Goal: Check status: Check status

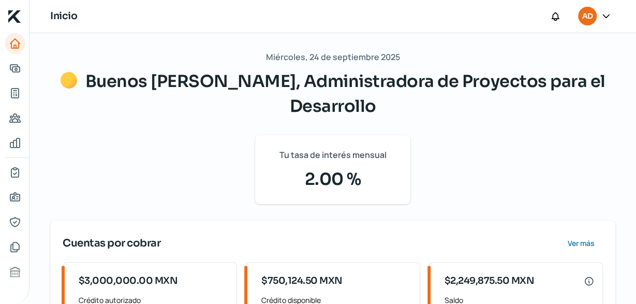
scroll to position [155, 0]
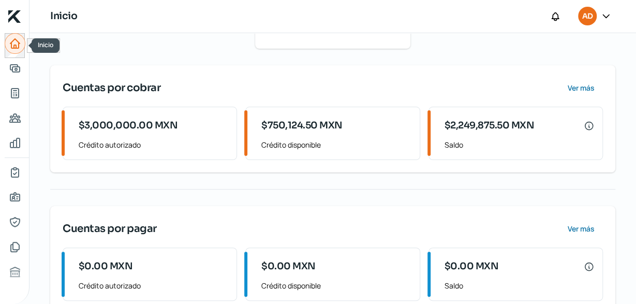
click at [16, 43] on icon "Inicio" at bounding box center [15, 43] width 12 height 12
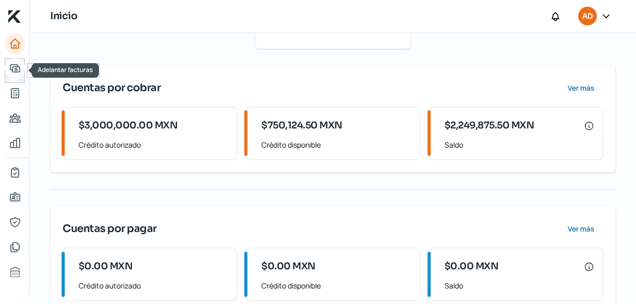
click at [15, 76] on link "Adelantar facturas" at bounding box center [15, 68] width 21 height 21
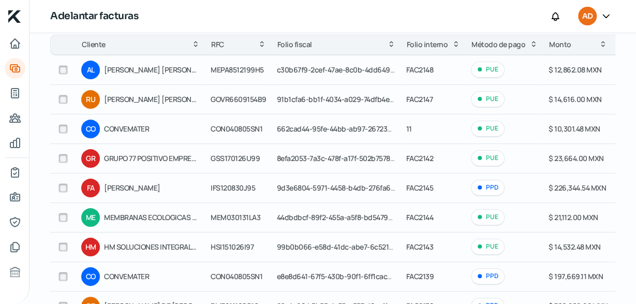
scroll to position [214, 0]
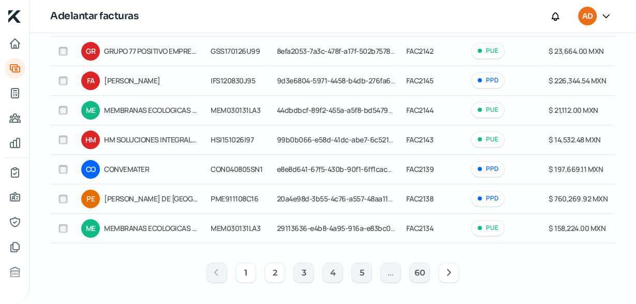
click at [273, 270] on button "2" at bounding box center [274, 272] width 21 height 21
click at [280, 275] on button "2" at bounding box center [274, 272] width 21 height 21
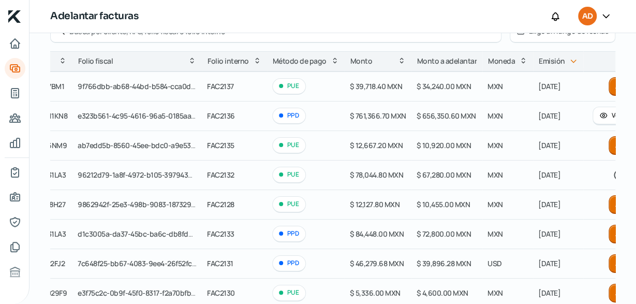
scroll to position [0, 226]
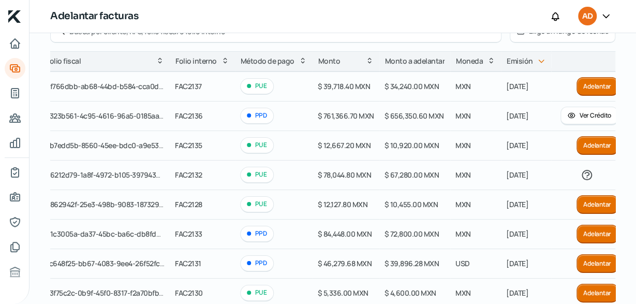
click at [587, 115] on button "Ver Crédito" at bounding box center [588, 116] width 57 height 19
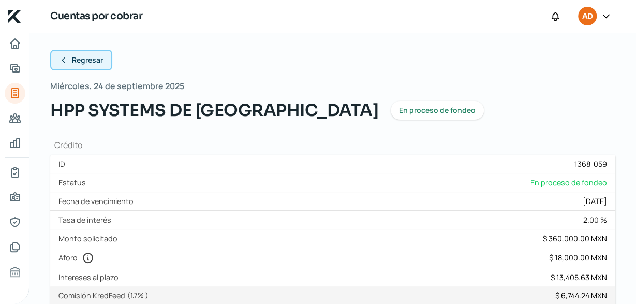
click at [86, 64] on span "Regresar" at bounding box center [87, 59] width 31 height 7
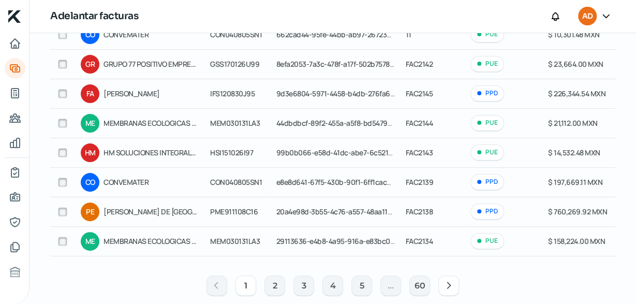
scroll to position [201, 0]
click at [277, 282] on button "2" at bounding box center [274, 285] width 21 height 21
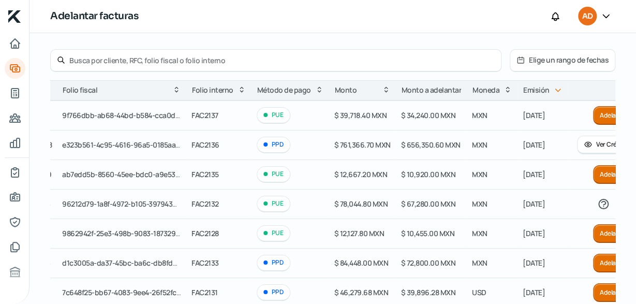
scroll to position [0, 218]
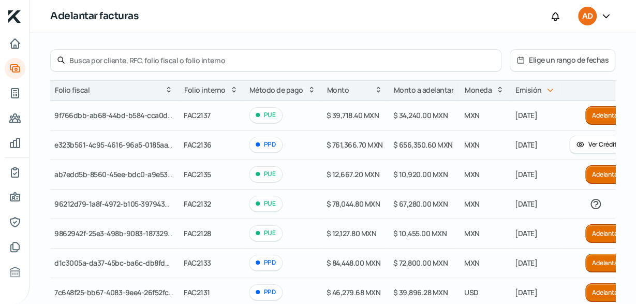
click at [582, 143] on button "Ver Crédito" at bounding box center [597, 144] width 57 height 19
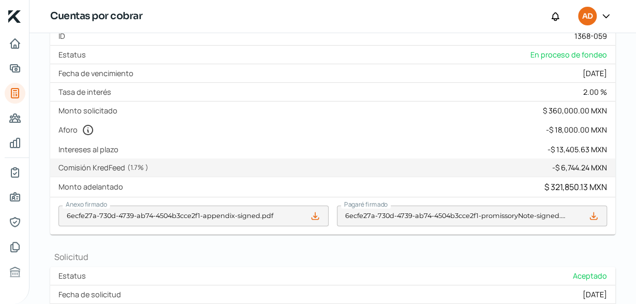
scroll to position [79, 0]
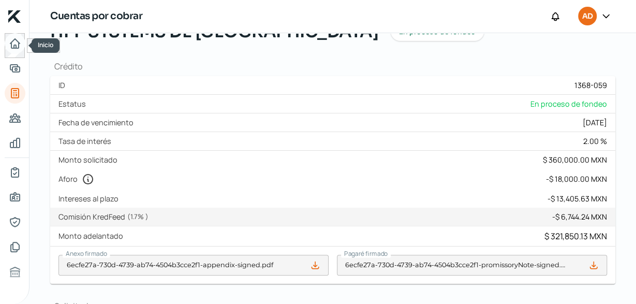
click at [11, 44] on icon "Inicio" at bounding box center [14, 43] width 9 height 9
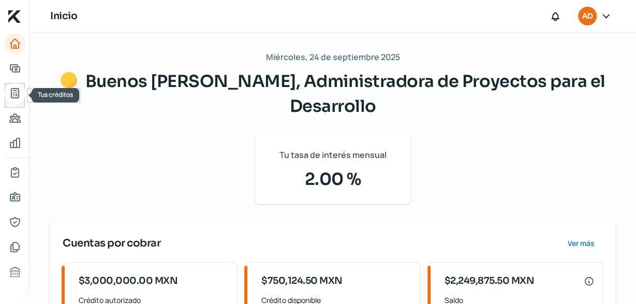
click at [12, 96] on icon "Tus créditos" at bounding box center [15, 93] width 12 height 12
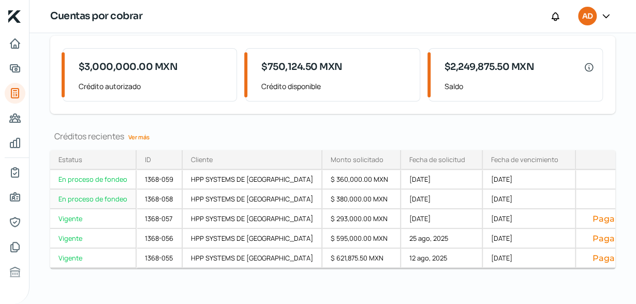
scroll to position [75, 0]
click at [15, 91] on icon "Tus créditos" at bounding box center [14, 92] width 7 height 9
click at [12, 43] on icon "Inicio" at bounding box center [15, 43] width 12 height 12
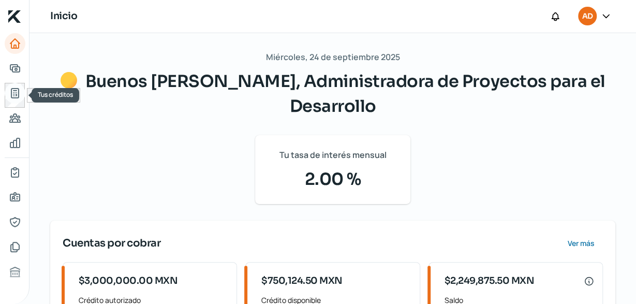
click at [15, 94] on icon "Tus créditos" at bounding box center [14, 92] width 7 height 9
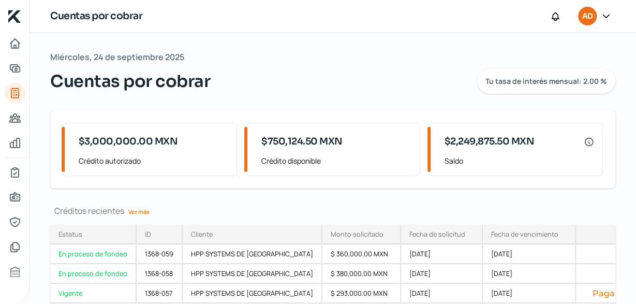
scroll to position [80, 0]
